Goal: Register for event/course

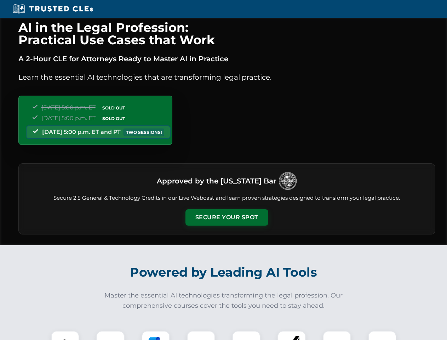
click at [227, 217] on button "Secure Your Spot" at bounding box center [227, 217] width 83 height 16
click at [65, 335] on img at bounding box center [65, 345] width 21 height 21
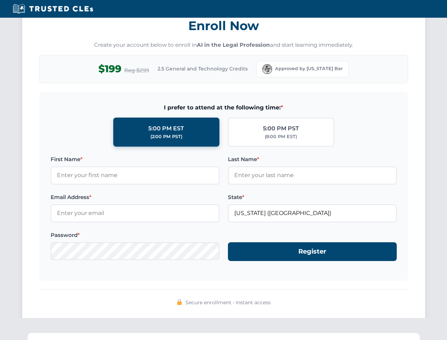
scroll to position [695, 0]
